Goal: Task Accomplishment & Management: Use online tool/utility

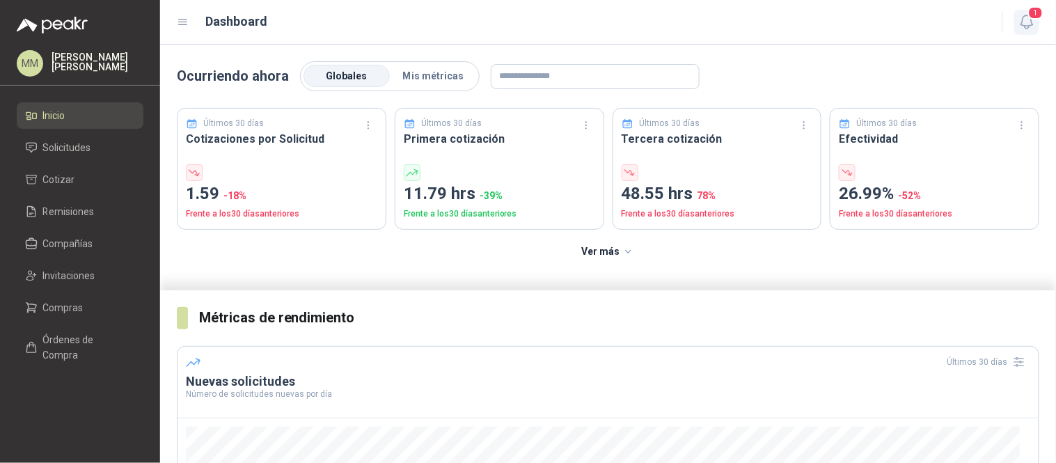
click at [1024, 29] on icon "button" at bounding box center [1026, 21] width 17 height 17
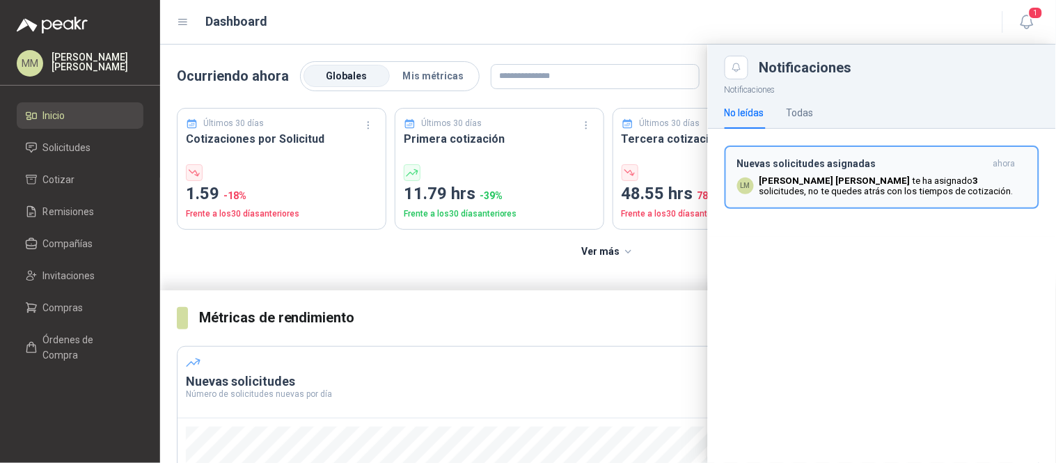
click at [967, 177] on p "[PERSON_NAME] te ha asignado 3 solicitudes , no te quedes atrás con los tiempos…" at bounding box center [892, 185] width 267 height 21
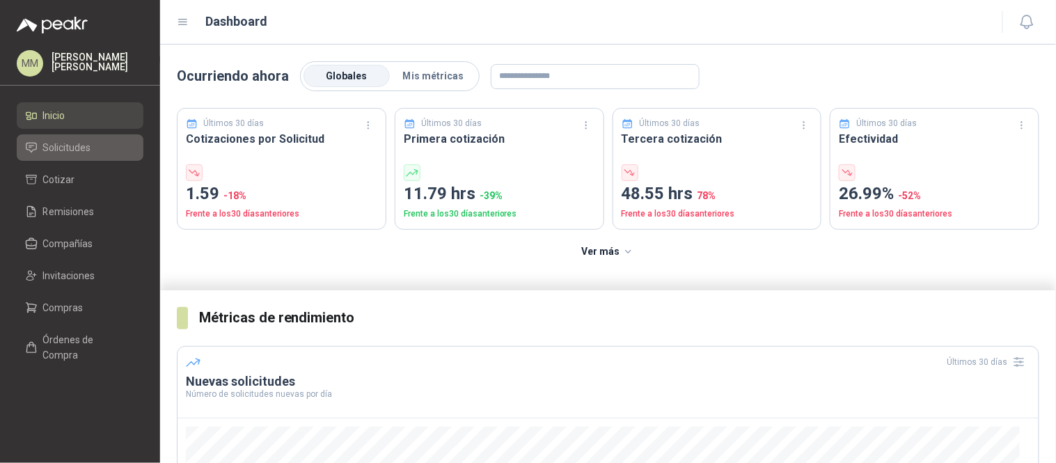
click at [70, 157] on link "Solicitudes" at bounding box center [80, 147] width 127 height 26
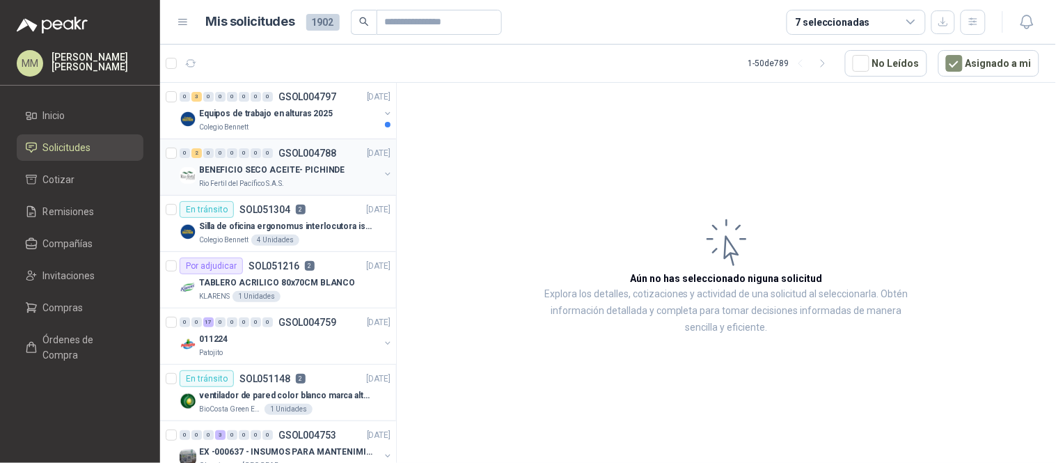
click at [382, 175] on button "button" at bounding box center [387, 173] width 11 height 11
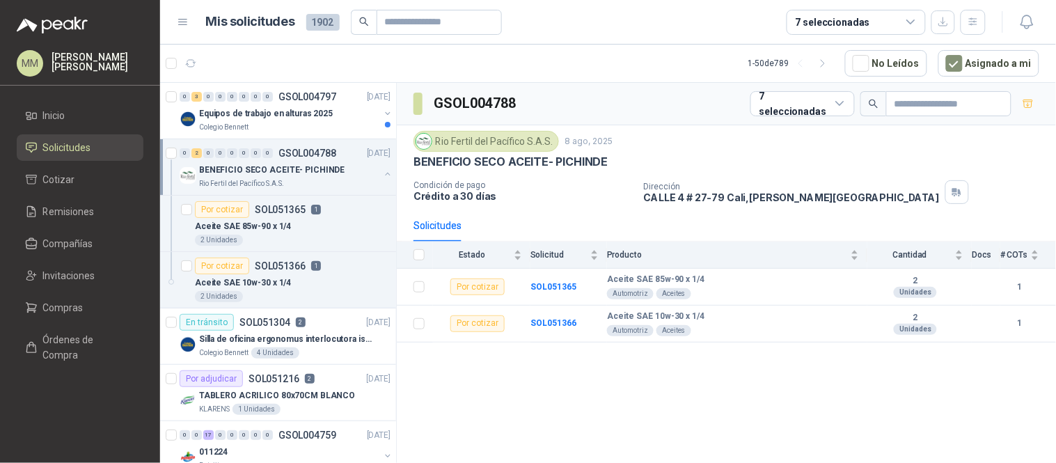
click at [382, 175] on button "button" at bounding box center [387, 173] width 11 height 11
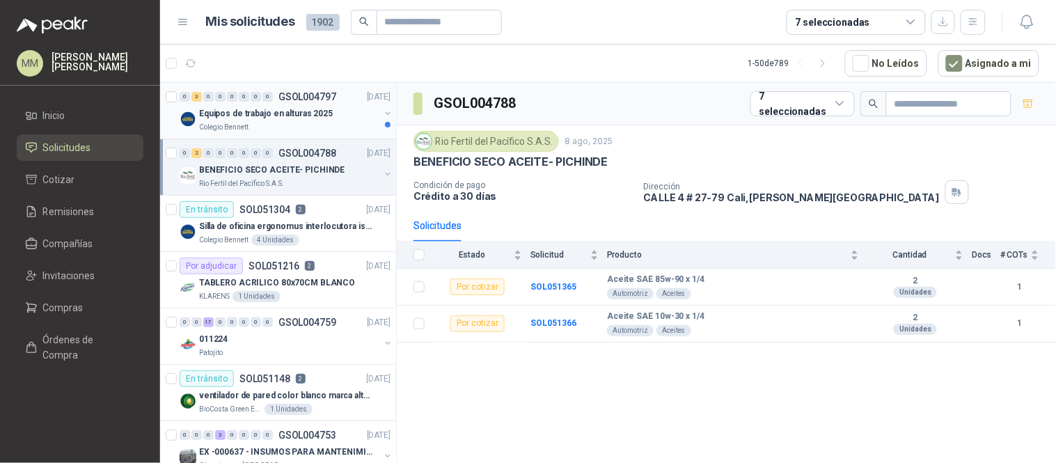
click at [382, 109] on button "button" at bounding box center [387, 113] width 11 height 11
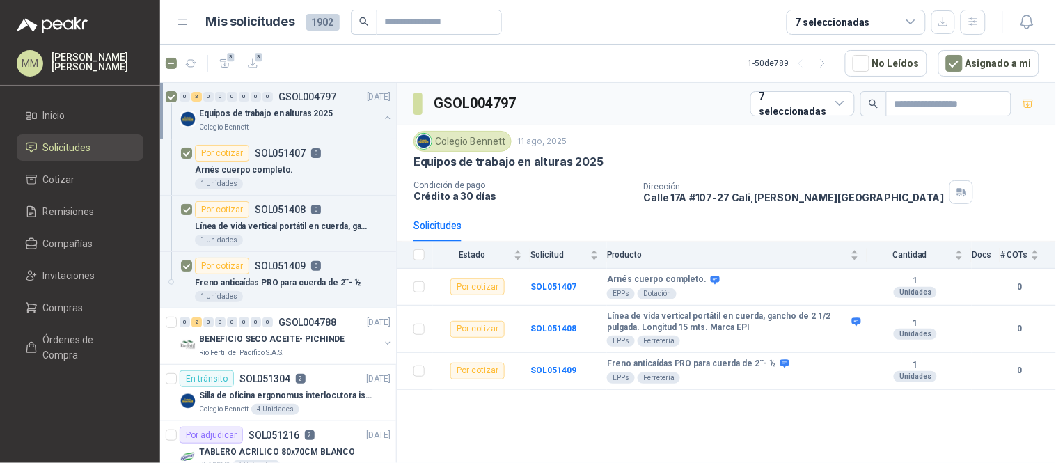
click at [235, 56] on div "3 3" at bounding box center [234, 63] width 59 height 22
click at [223, 67] on icon "button" at bounding box center [225, 63] width 10 height 8
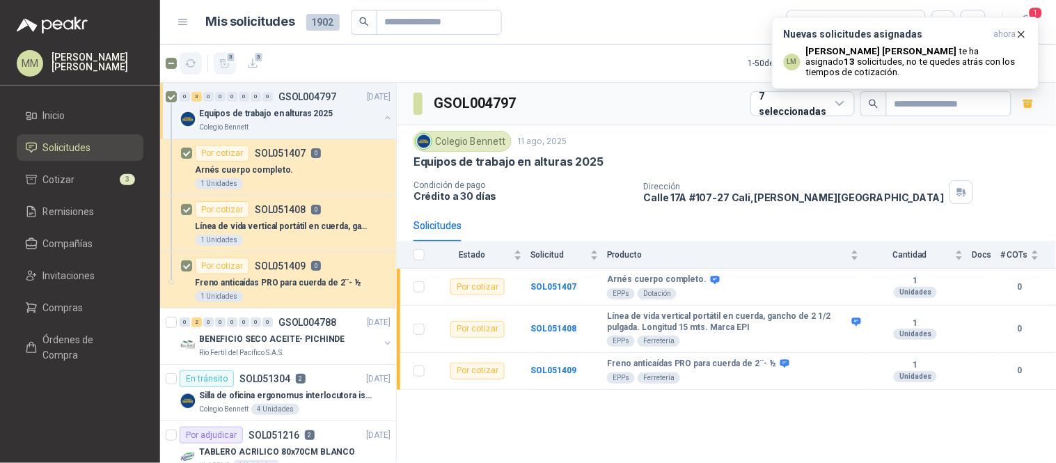
click at [191, 58] on icon "button" at bounding box center [191, 64] width 12 height 12
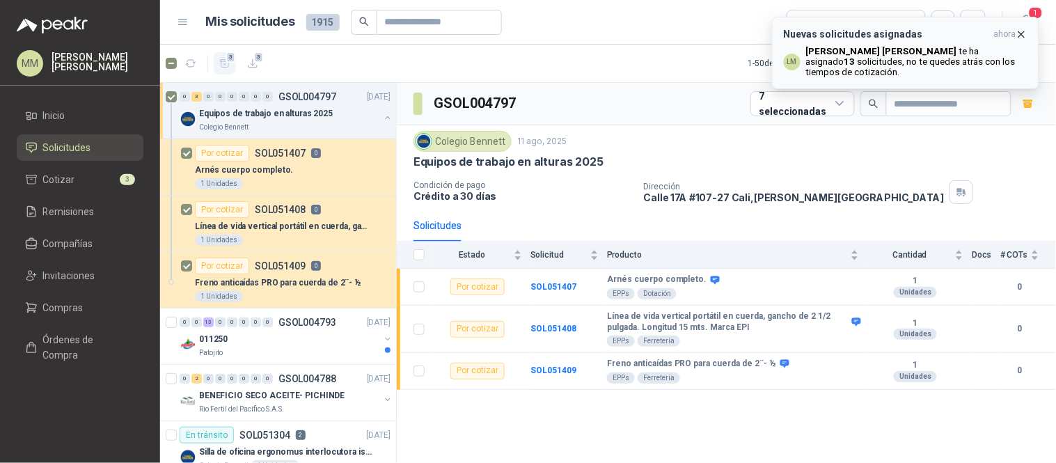
click at [1017, 35] on icon "button" at bounding box center [1021, 35] width 12 height 12
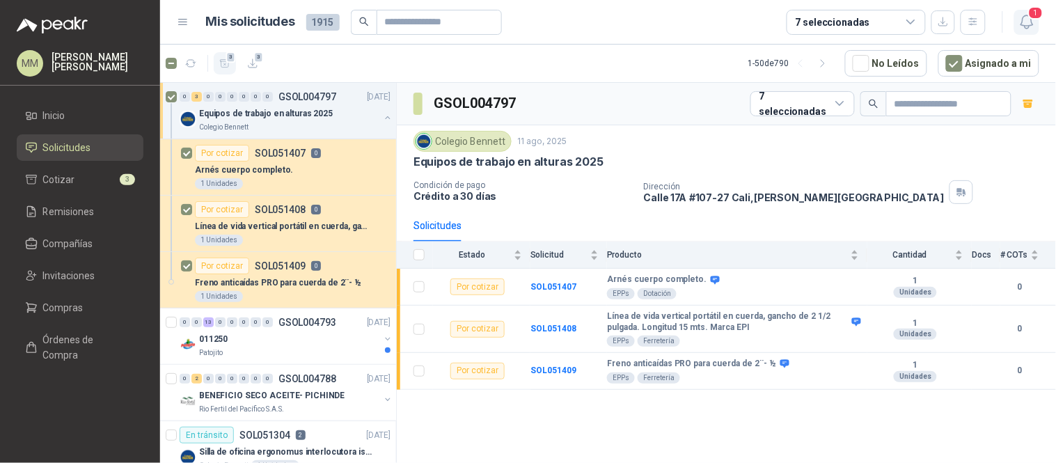
click at [1025, 10] on button "1" at bounding box center [1026, 22] width 25 height 25
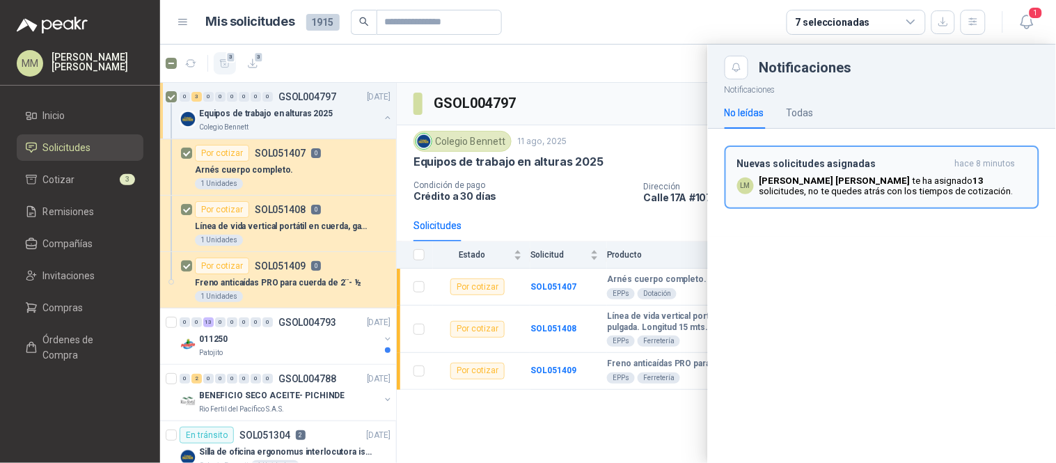
click at [934, 182] on p "[PERSON_NAME] te ha asignado 13 solicitudes , no te quedes atrás con los tiempo…" at bounding box center [892, 185] width 267 height 21
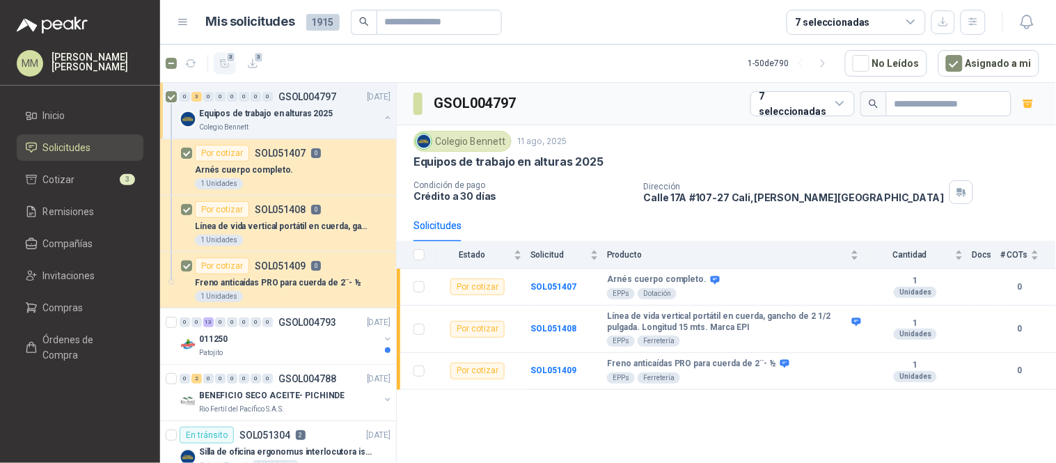
click at [382, 120] on button "button" at bounding box center [387, 117] width 11 height 11
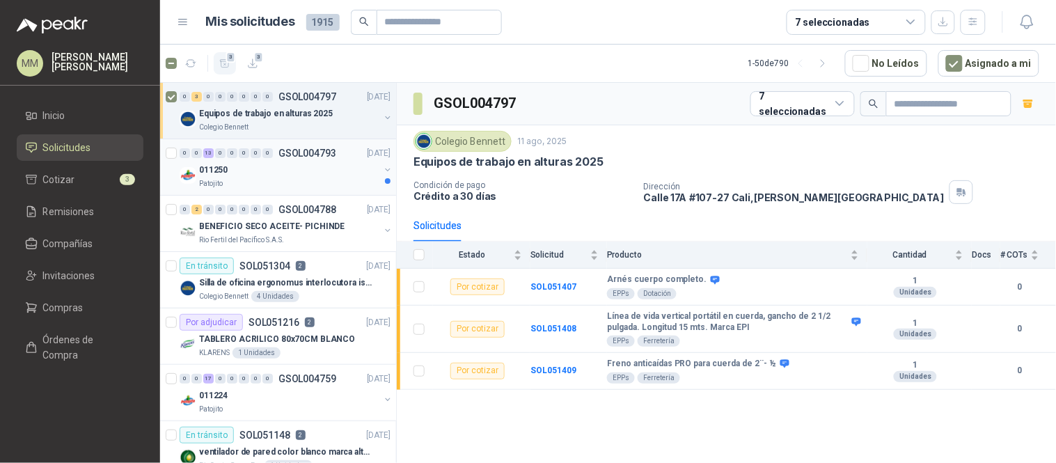
click at [382, 168] on button "button" at bounding box center [387, 169] width 11 height 11
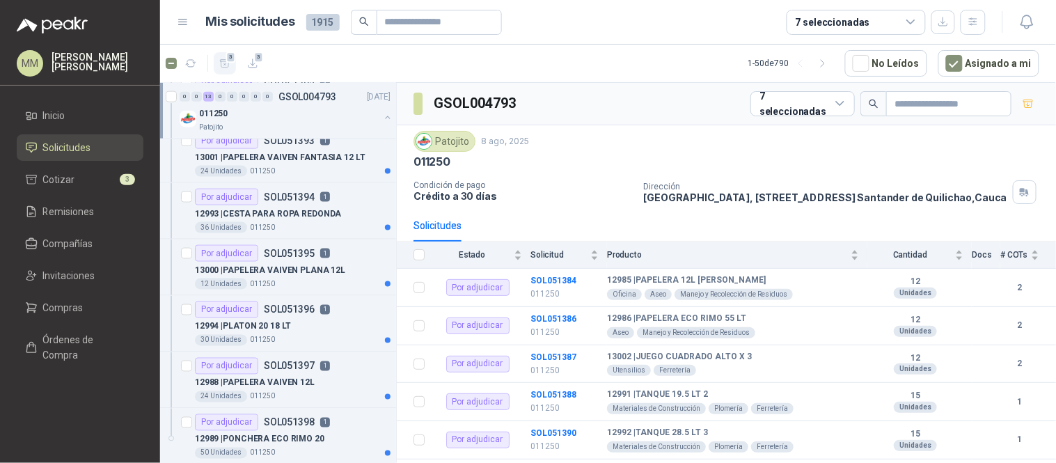
scroll to position [541, 0]
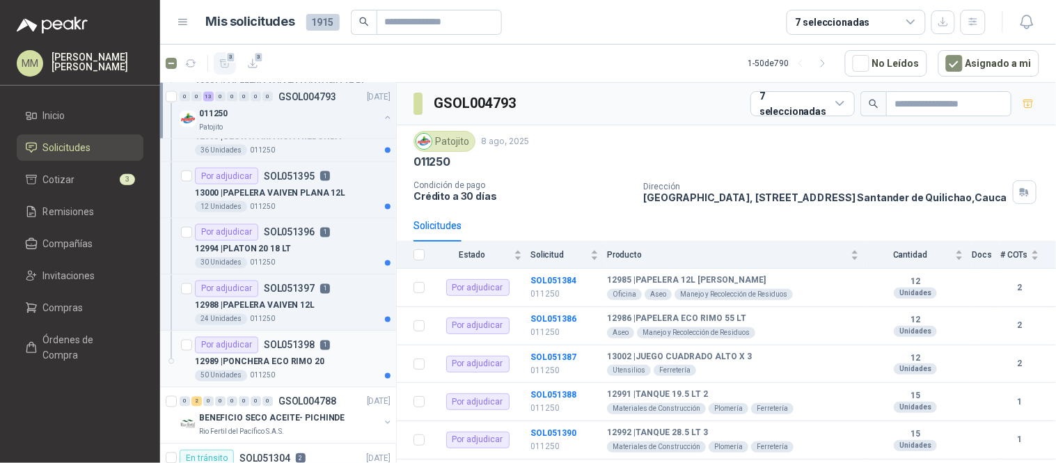
click at [310, 367] on p "12989 | PONCHERA ECO RIMO 20" at bounding box center [259, 362] width 129 height 13
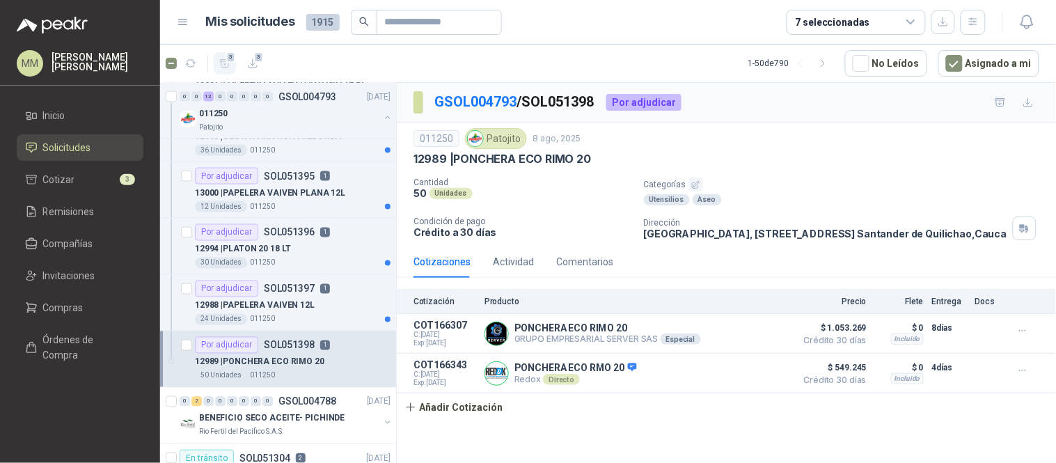
click at [495, 161] on p "12989 | PONCHERA ECO RIMO 20" at bounding box center [501, 159] width 177 height 15
drag, startPoint x: 495, startPoint y: 161, endPoint x: 595, endPoint y: 164, distance: 99.6
click at [595, 164] on div "12989 | PONCHERA ECO RIMO 20" at bounding box center [726, 159] width 626 height 15
copy p "PONCHERA ECO RIMO 20"
click at [225, 66] on icon "button" at bounding box center [225, 64] width 12 height 12
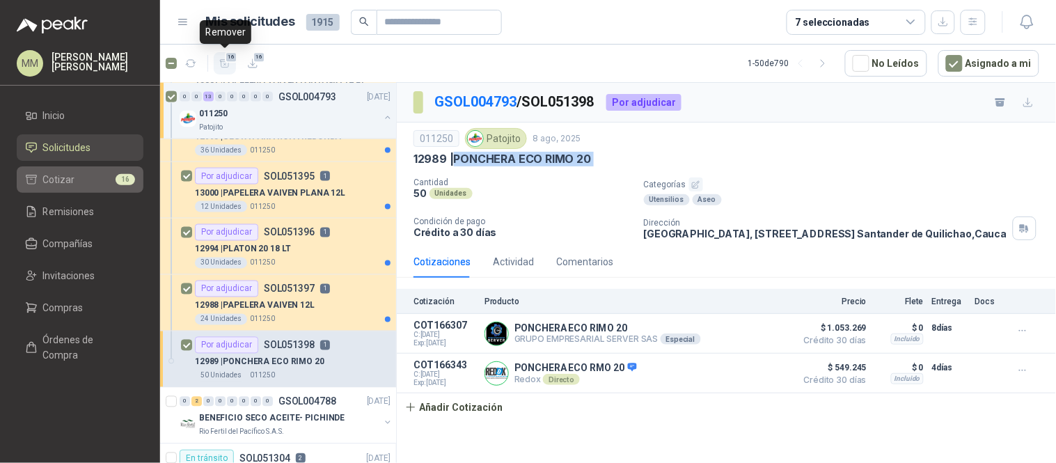
click at [56, 184] on span "Cotizar" at bounding box center [59, 179] width 32 height 15
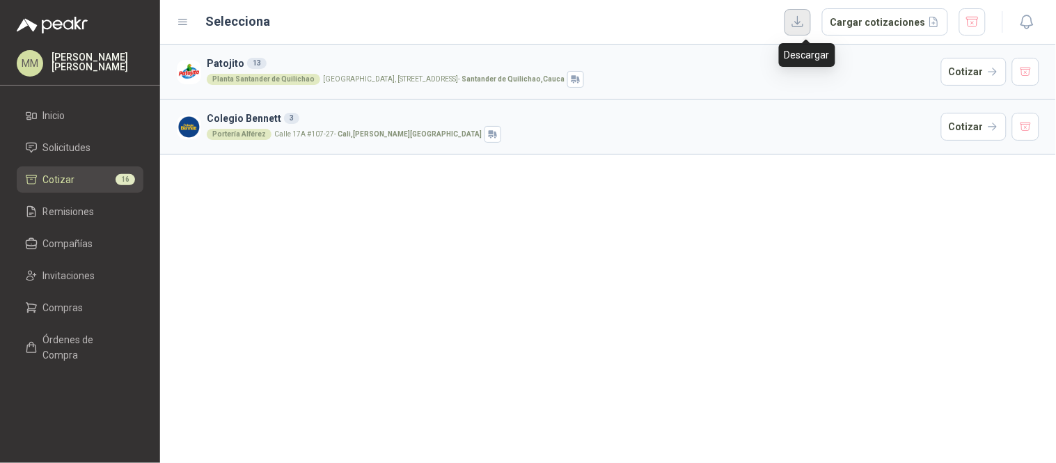
click at [801, 19] on button "button" at bounding box center [797, 22] width 26 height 26
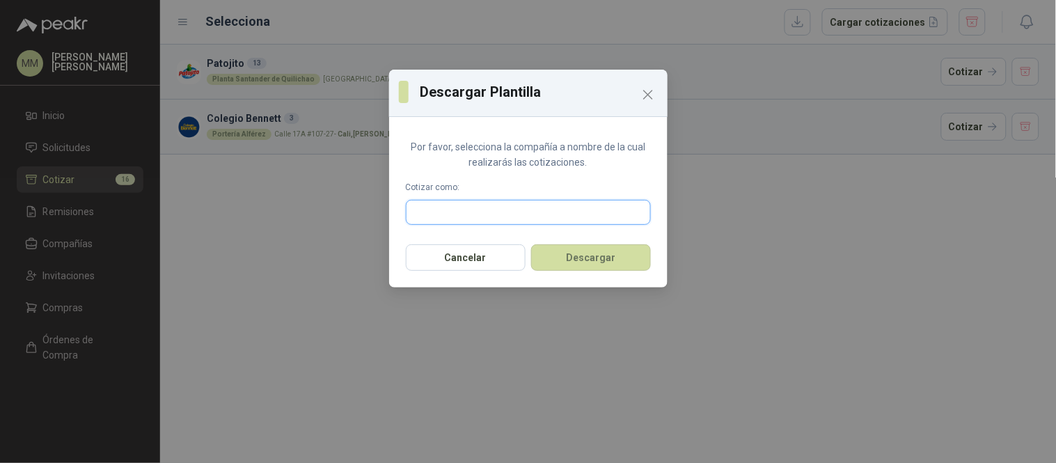
click at [512, 205] on input "text" at bounding box center [528, 212] width 244 height 24
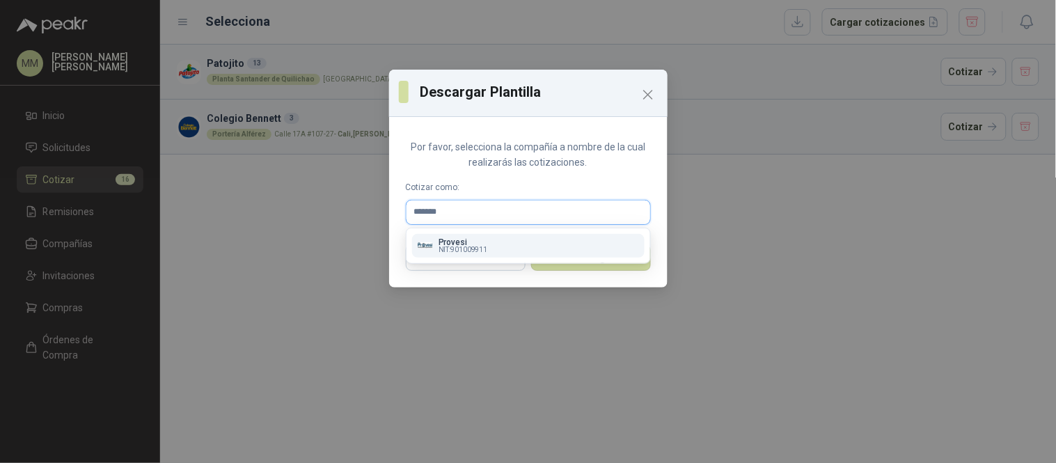
type input "*******"
click at [520, 253] on button "Provesi NIT : 901009911" at bounding box center [528, 246] width 232 height 24
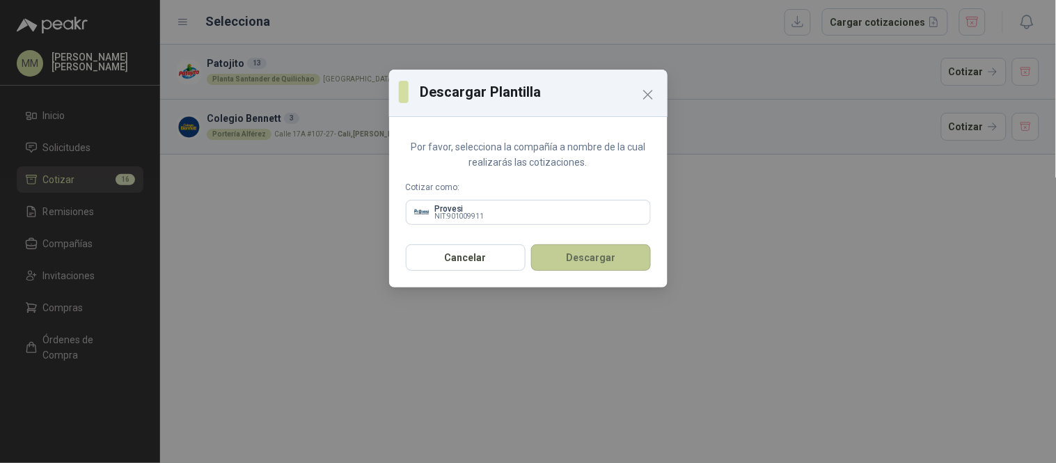
click at [575, 263] on button "Descargar" at bounding box center [591, 257] width 120 height 26
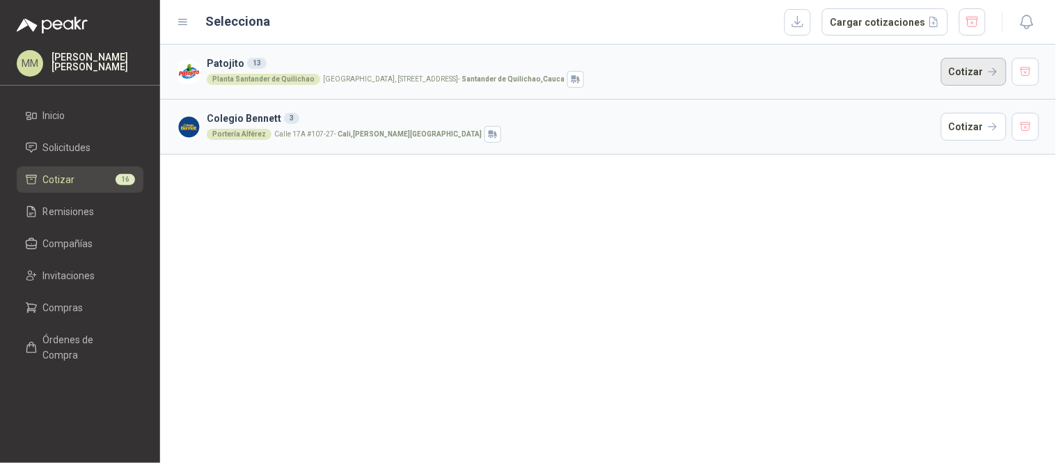
drag, startPoint x: 964, startPoint y: 75, endPoint x: 952, endPoint y: 79, distance: 13.2
click at [964, 75] on button "Cotizar" at bounding box center [973, 72] width 65 height 28
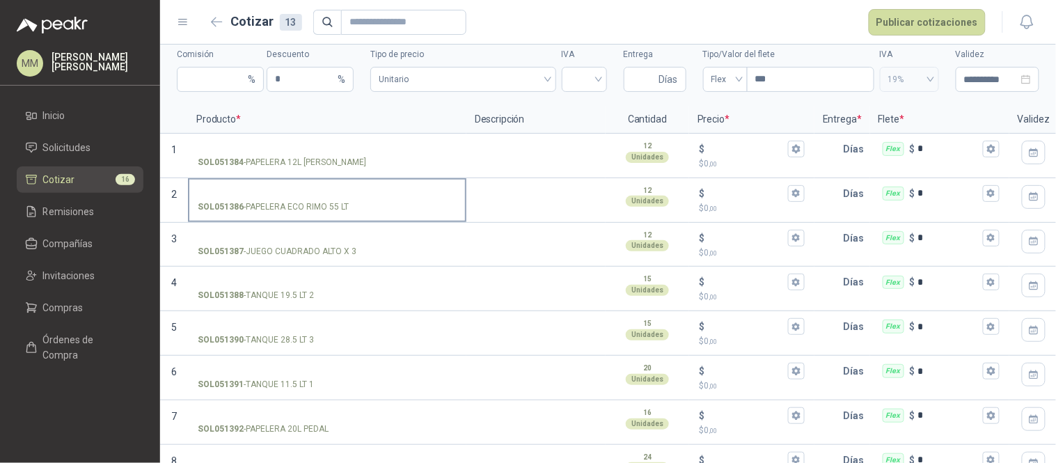
scroll to position [1, 0]
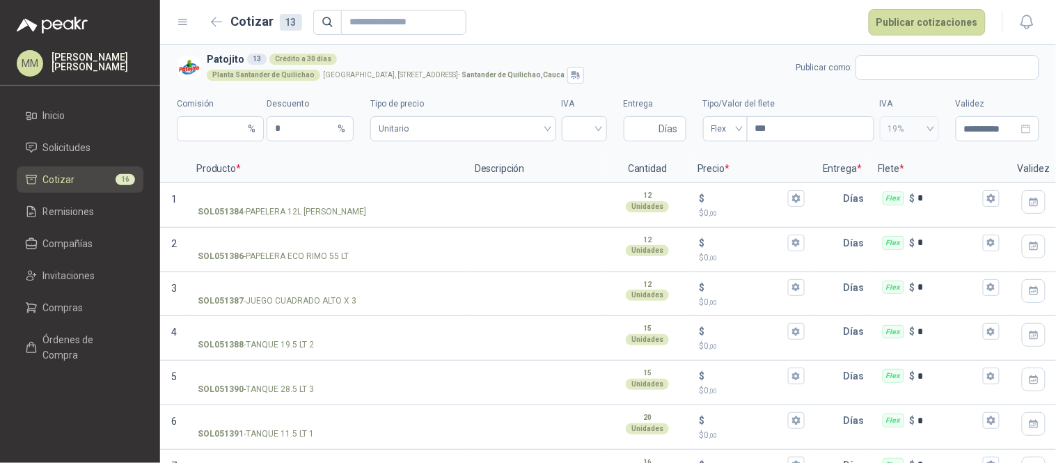
click at [689, 45] on section "**********" at bounding box center [608, 99] width 896 height 112
click at [211, 22] on icon "button" at bounding box center [217, 22] width 12 height 10
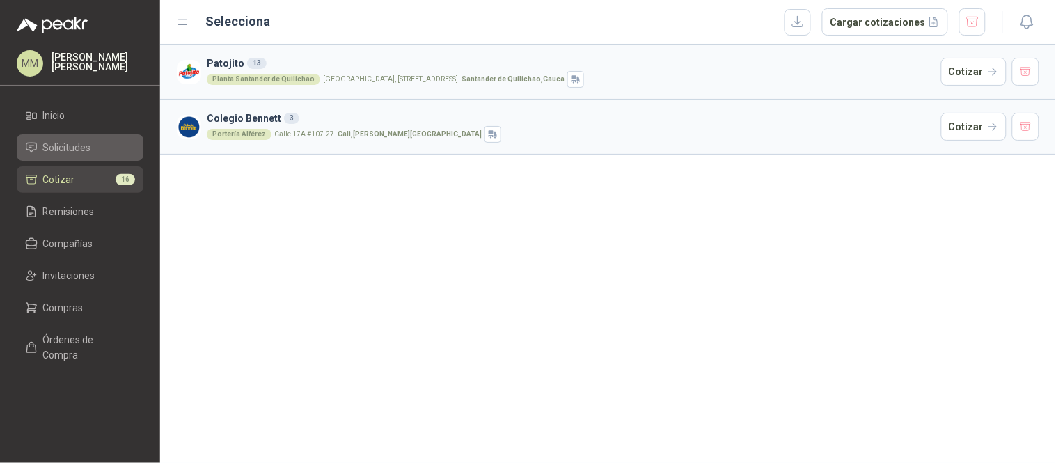
click at [58, 155] on link "Solicitudes" at bounding box center [80, 147] width 127 height 26
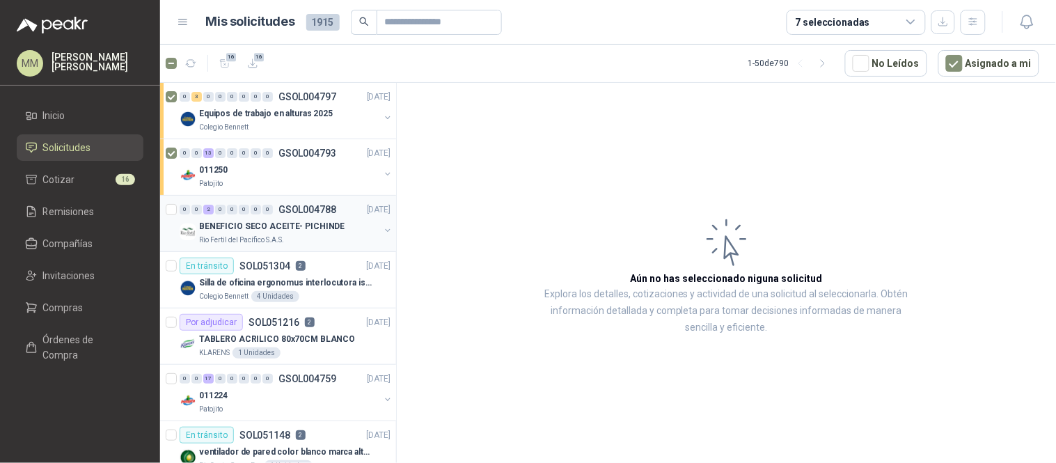
click at [382, 228] on button "button" at bounding box center [387, 230] width 11 height 11
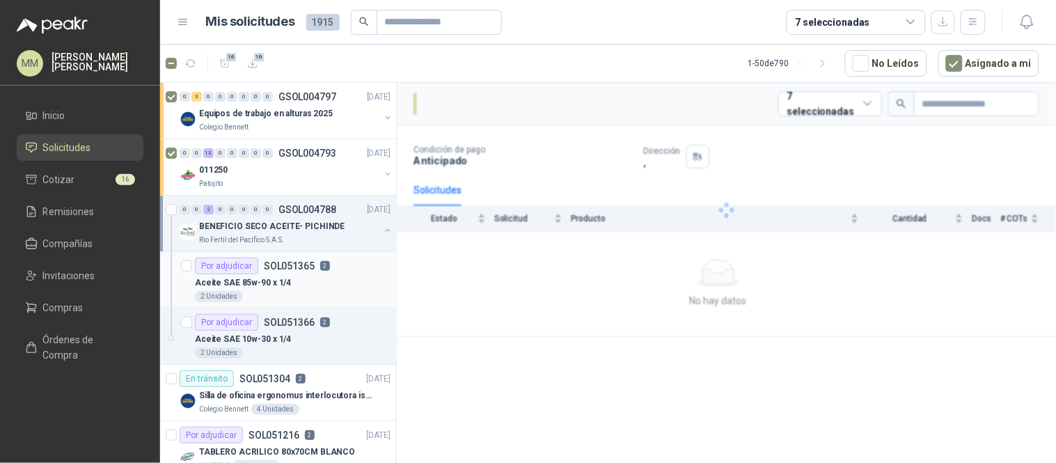
click at [346, 262] on div "Por adjudicar SOL051365 2" at bounding box center [293, 265] width 196 height 17
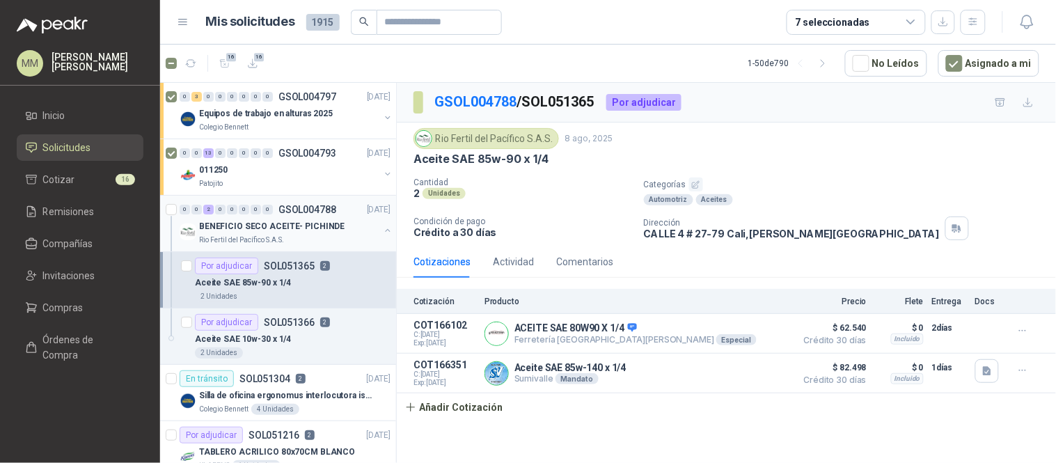
click at [382, 231] on button "button" at bounding box center [387, 230] width 11 height 11
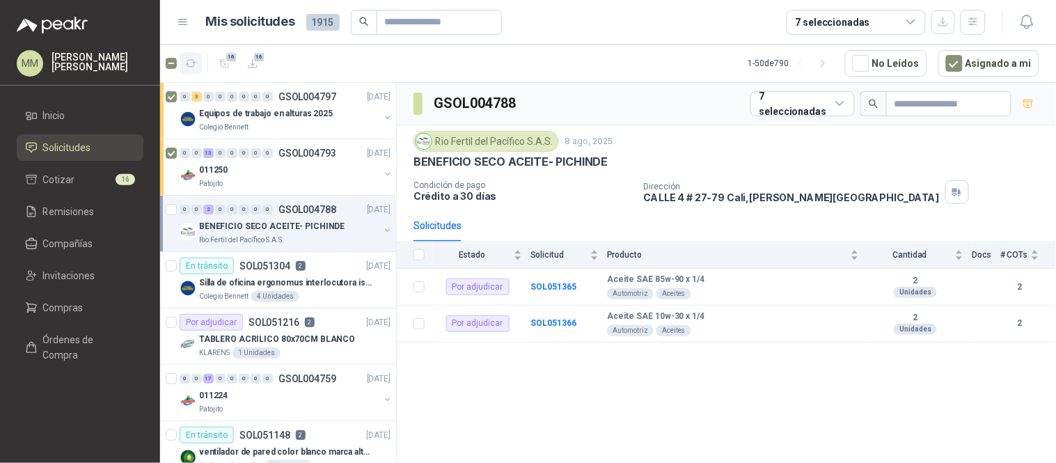
click at [196, 61] on icon "button" at bounding box center [191, 64] width 12 height 12
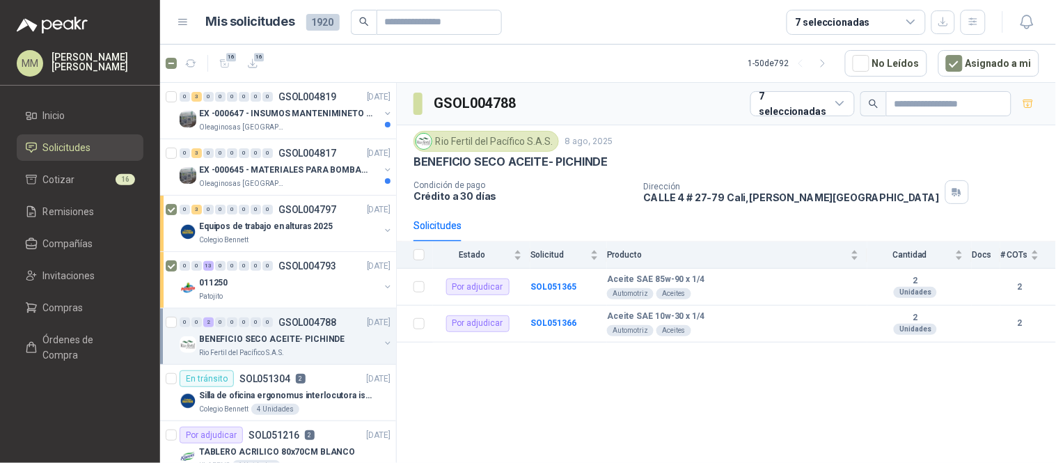
click at [705, 124] on div "GSOL004788 7 seleccionadas" at bounding box center [726, 104] width 659 height 42
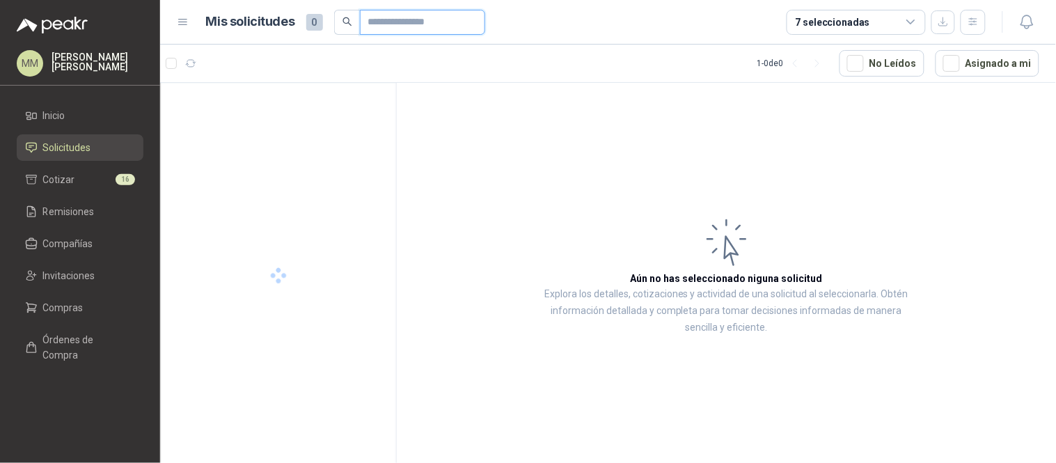
click at [379, 31] on input "text" at bounding box center [416, 22] width 97 height 24
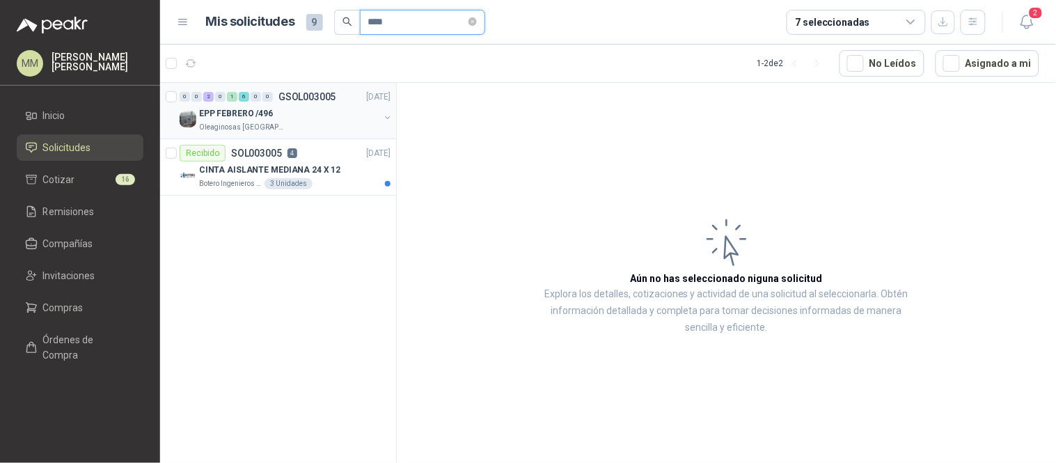
type input "****"
click at [383, 117] on button "button" at bounding box center [387, 117] width 11 height 11
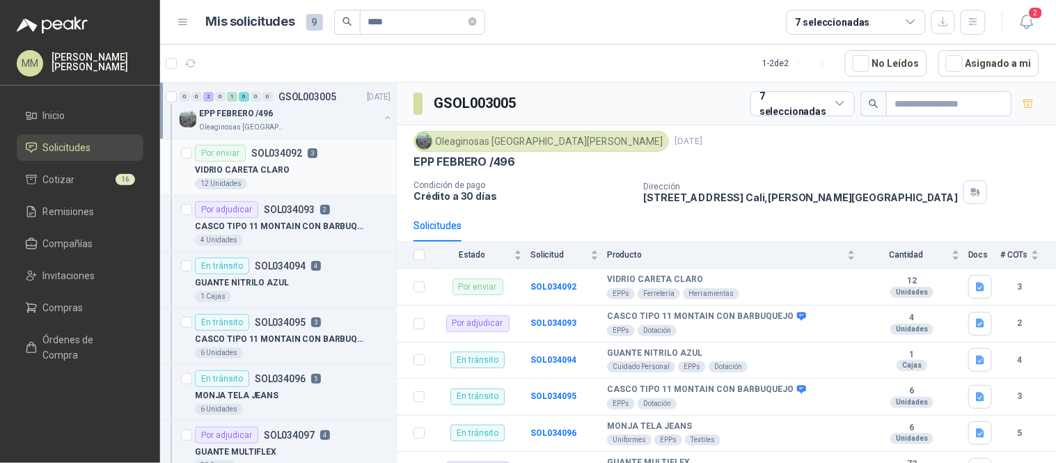
click at [343, 164] on div "VIDRIO CARETA CLARO" at bounding box center [293, 169] width 196 height 17
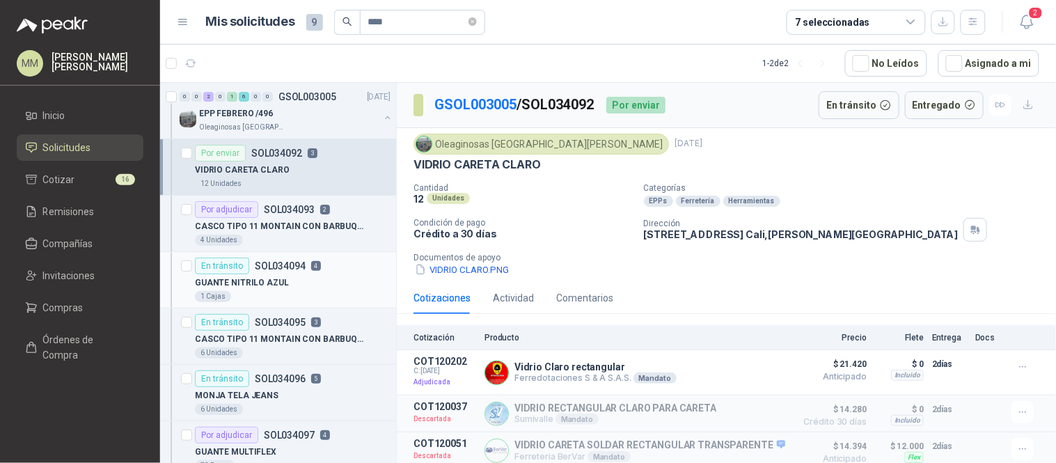
click at [326, 274] on div "GUANTE NITRILO AZUL" at bounding box center [293, 282] width 196 height 17
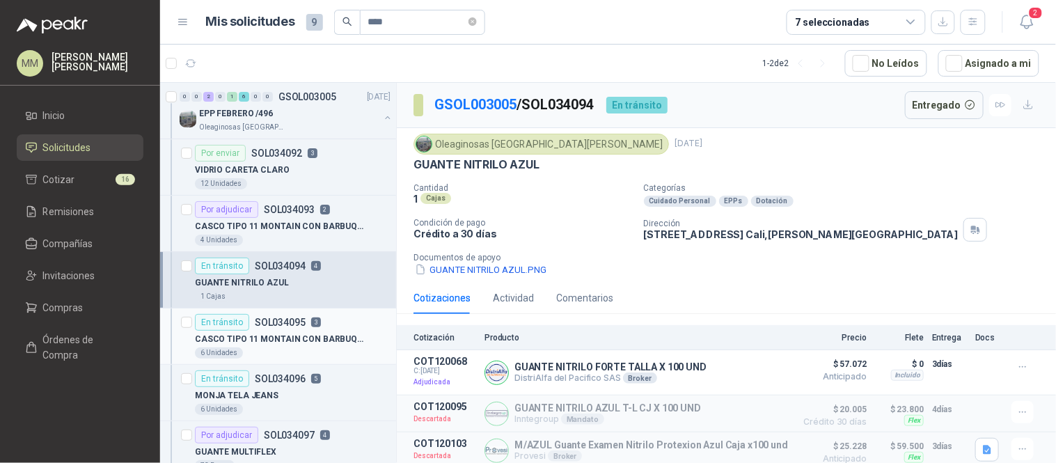
click at [325, 337] on p "CASCO TIPO 11 MONTAIN CON BARBUQUEJO" at bounding box center [281, 339] width 173 height 13
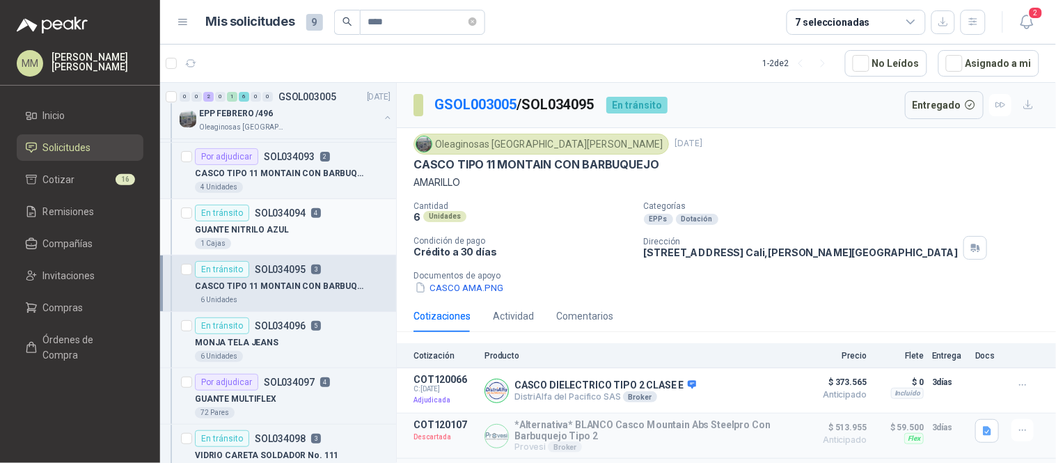
scroll to position [77, 0]
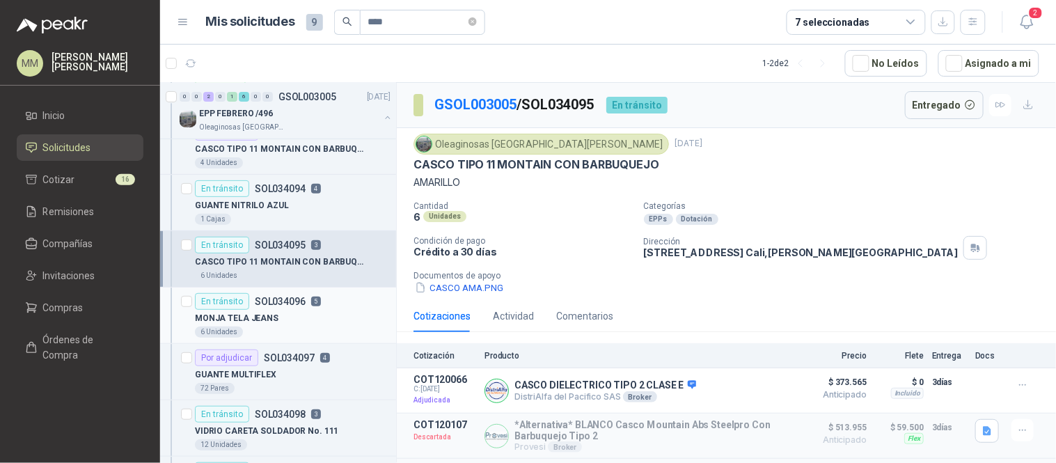
click at [322, 308] on div "En tránsito SOL034096 5" at bounding box center [293, 301] width 196 height 17
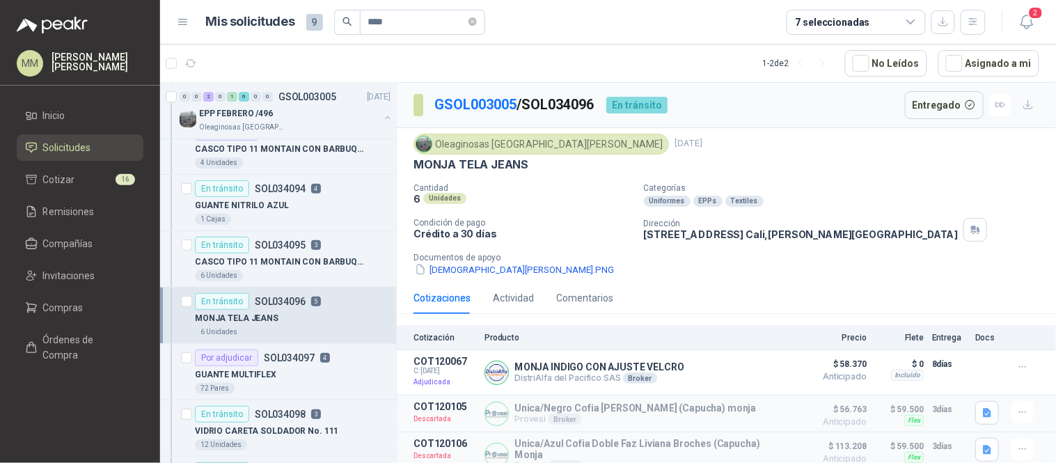
click at [578, 97] on p "GSOL003005 / SOL034096" at bounding box center [514, 105] width 161 height 22
copy p "SOL034096"
click at [626, 226] on p "Condición de pago" at bounding box center [522, 223] width 219 height 10
click at [779, 125] on div "GSOL003005 / SOL034096 En tránsito Entregado" at bounding box center [726, 105] width 659 height 45
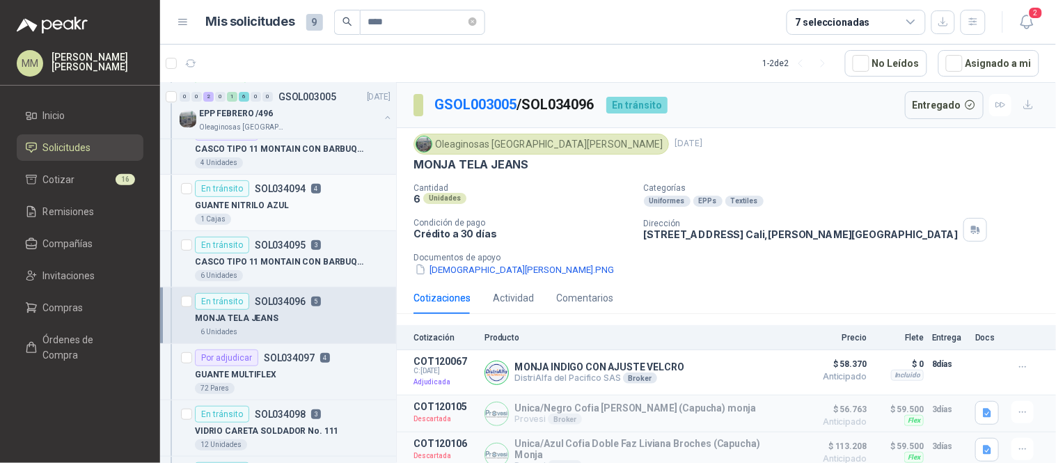
scroll to position [154, 0]
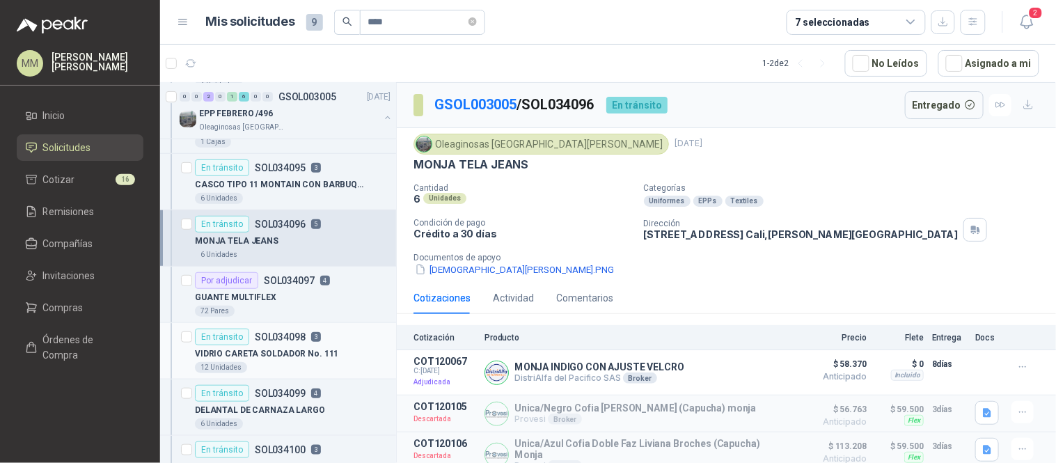
click at [332, 335] on div "En tránsito SOL034098 3" at bounding box center [293, 336] width 196 height 17
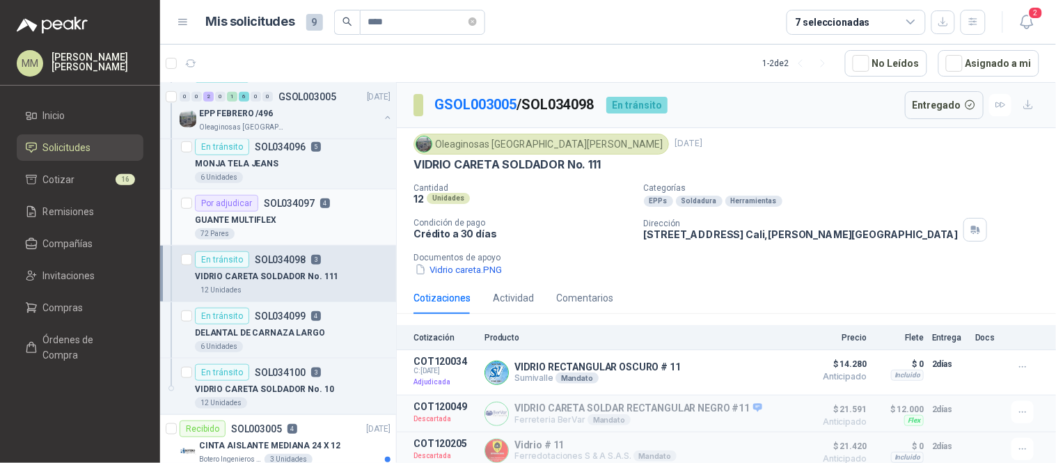
scroll to position [254, 0]
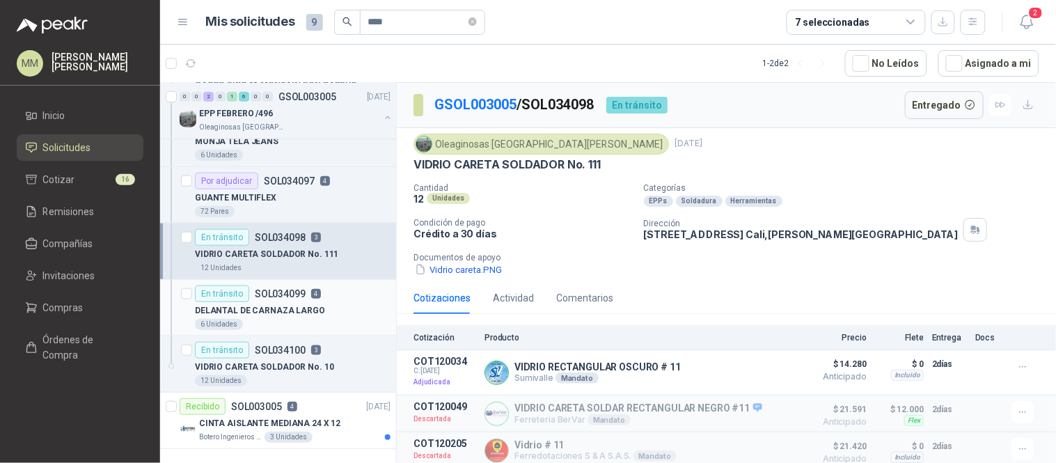
click at [322, 334] on article "En tránsito SOL034099 4 DELANTAL DE CARNAZA LARGO 6 Unidades" at bounding box center [278, 308] width 236 height 56
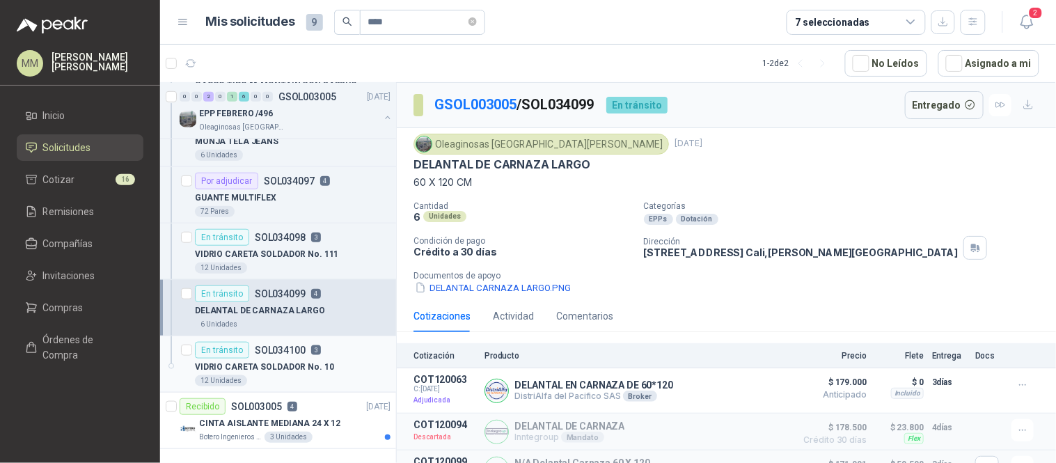
click at [324, 367] on p "VIDRIO CARETA SOLDADOR No. 10" at bounding box center [264, 366] width 139 height 13
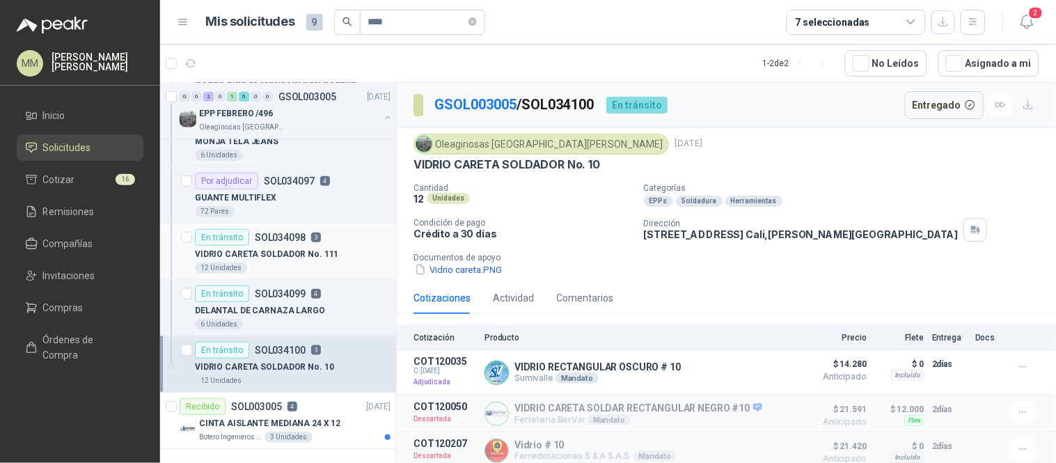
click at [322, 244] on div "En tránsito SOL034098 3" at bounding box center [293, 237] width 196 height 17
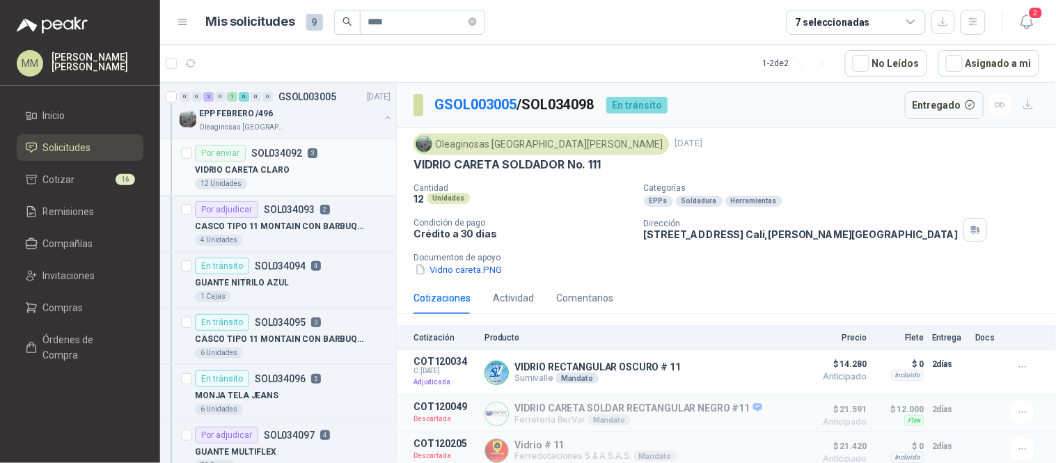
click at [311, 171] on div "VIDRIO CARETA CLARO" at bounding box center [293, 169] width 196 height 17
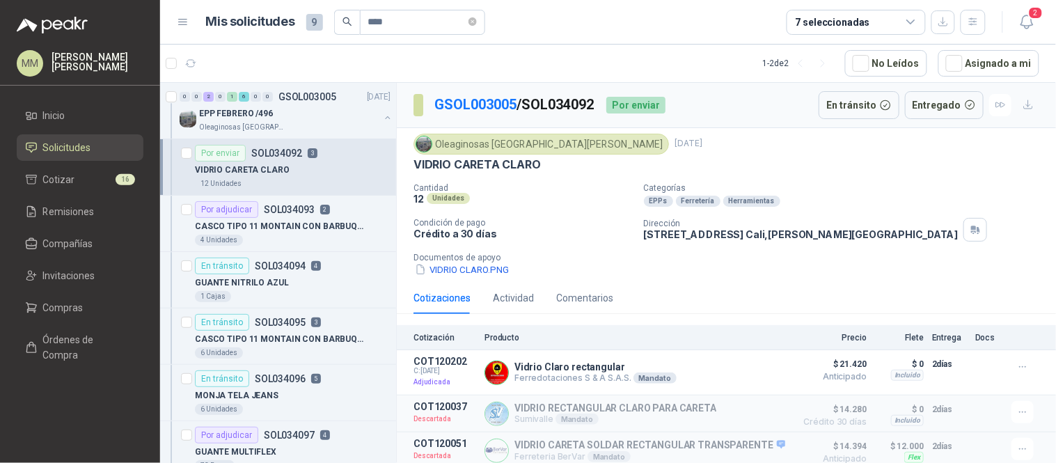
click at [582, 100] on p "GSOL003005 / SOL034092" at bounding box center [514, 105] width 161 height 22
copy p "SOL034092"
click at [778, 154] on div "Oleaginosas San Fernando 22 feb, 2025" at bounding box center [726, 144] width 626 height 21
click at [829, 170] on div "VIDRIO CARETA CLARO" at bounding box center [726, 164] width 626 height 15
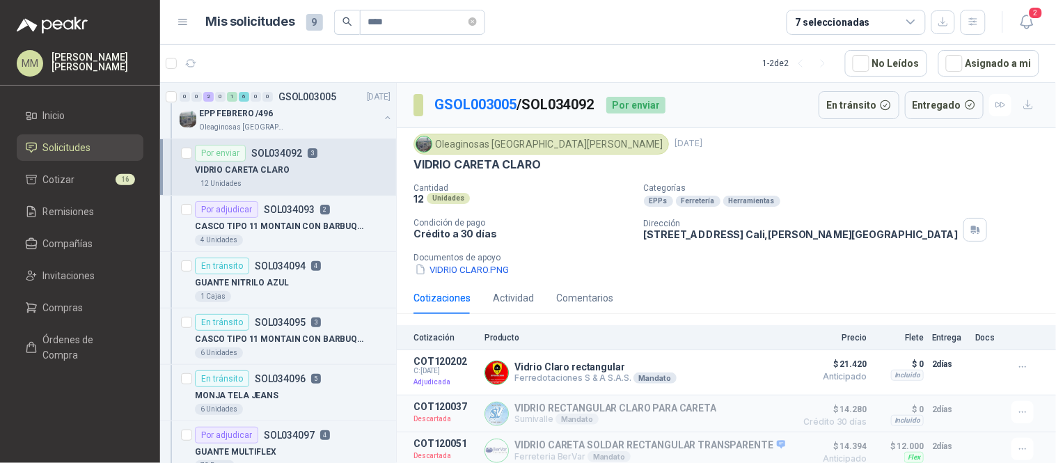
click at [776, 148] on div "Oleaginosas San Fernando 22 feb, 2025" at bounding box center [726, 144] width 626 height 21
